Goal: Information Seeking & Learning: Learn about a topic

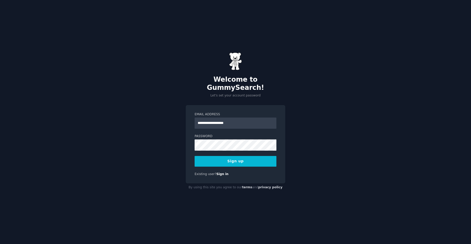
type input "**********"
click at [195, 156] on button "Sign up" at bounding box center [236, 161] width 82 height 11
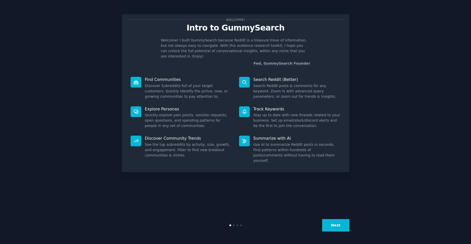
click at [339, 227] on button "Next" at bounding box center [335, 225] width 27 height 12
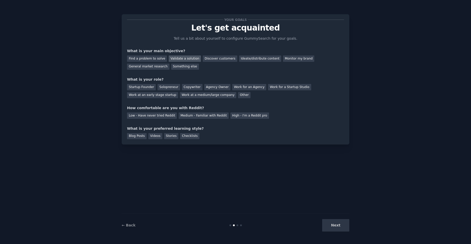
click at [185, 59] on div "Validate a solution" at bounding box center [185, 58] width 32 height 6
click at [169, 63] on div "General market research" at bounding box center [148, 66] width 42 height 6
click at [160, 60] on div "Find a problem to solve" at bounding box center [147, 58] width 40 height 6
click at [142, 88] on div "Startup Founder" at bounding box center [141, 87] width 29 height 6
click at [167, 115] on div "Low - Have never tried Reddit" at bounding box center [152, 115] width 50 height 6
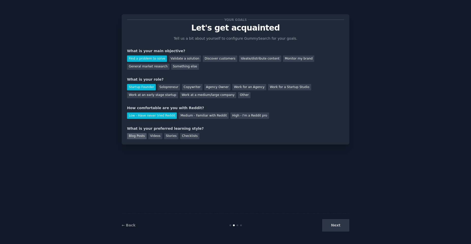
click at [137, 136] on div "Blog Posts" at bounding box center [137, 136] width 20 height 6
click at [348, 226] on button "Next" at bounding box center [335, 225] width 27 height 12
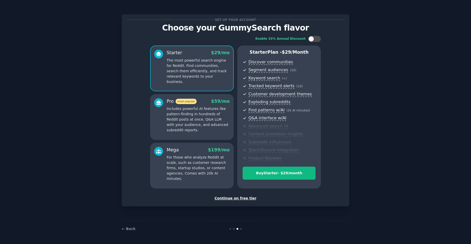
click at [248, 200] on div "Continue on free tier" at bounding box center [235, 197] width 217 height 5
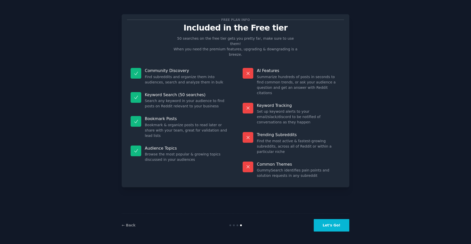
click at [337, 229] on button "Let's Go!" at bounding box center [332, 225] width 36 height 12
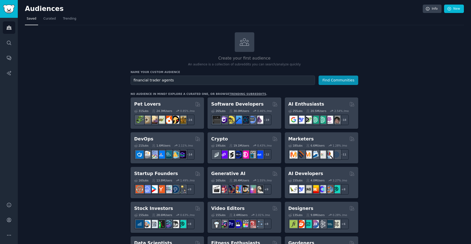
type input "financial trader agents"
click at [318, 75] on button "Find Communities" at bounding box center [338, 79] width 40 height 9
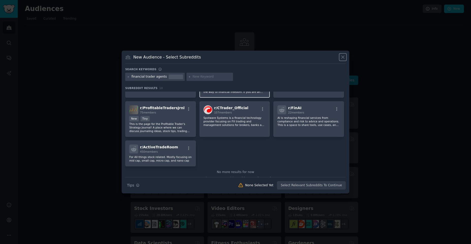
scroll to position [76, 0]
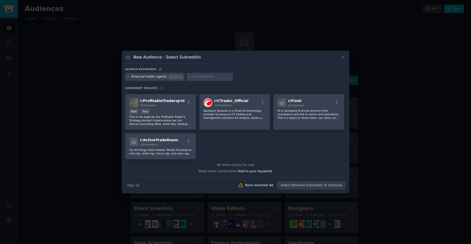
click at [151, 76] on div "financial trader agents" at bounding box center [149, 76] width 35 height 5
click at [130, 78] on div "financial trader agents" at bounding box center [154, 77] width 59 height 8
click at [129, 78] on icon at bounding box center [128, 76] width 3 height 3
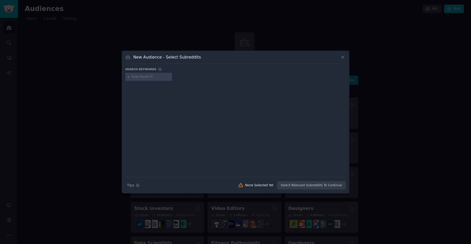
click at [143, 79] on div at bounding box center [148, 77] width 47 height 8
click at [144, 76] on input "text" at bounding box center [151, 76] width 39 height 5
type input "financial agents"
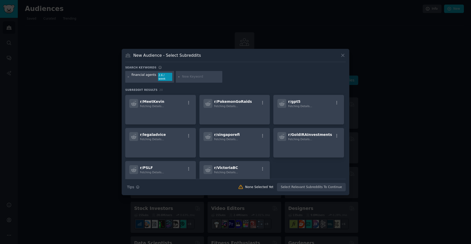
scroll to position [178, 0]
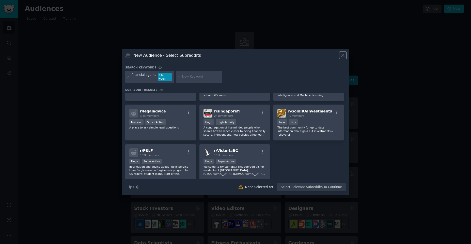
click at [341, 57] on icon at bounding box center [342, 55] width 5 height 5
